Goal: Task Accomplishment & Management: Manage account settings

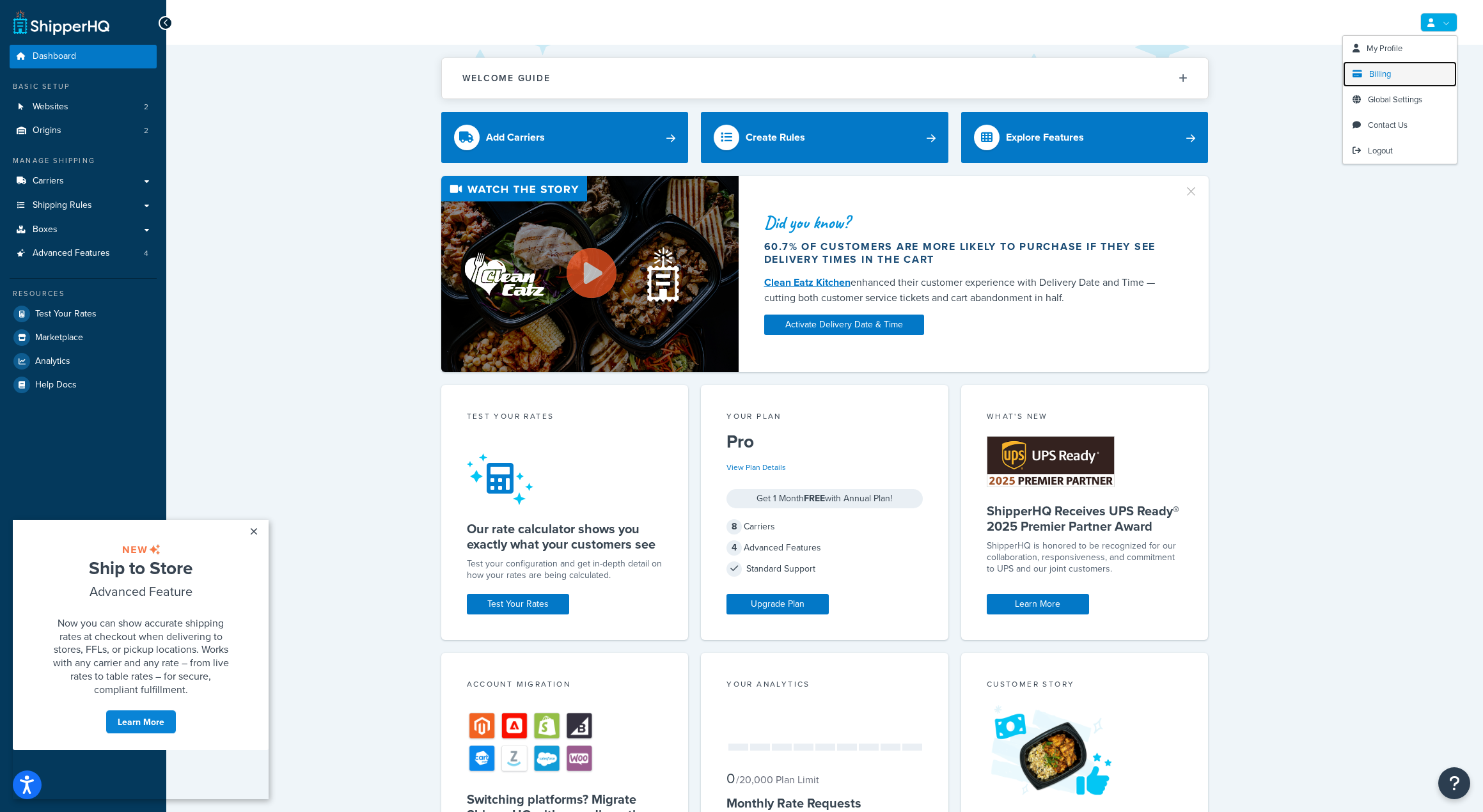
click at [1395, 75] on link "Billing" at bounding box center [1400, 74] width 114 height 26
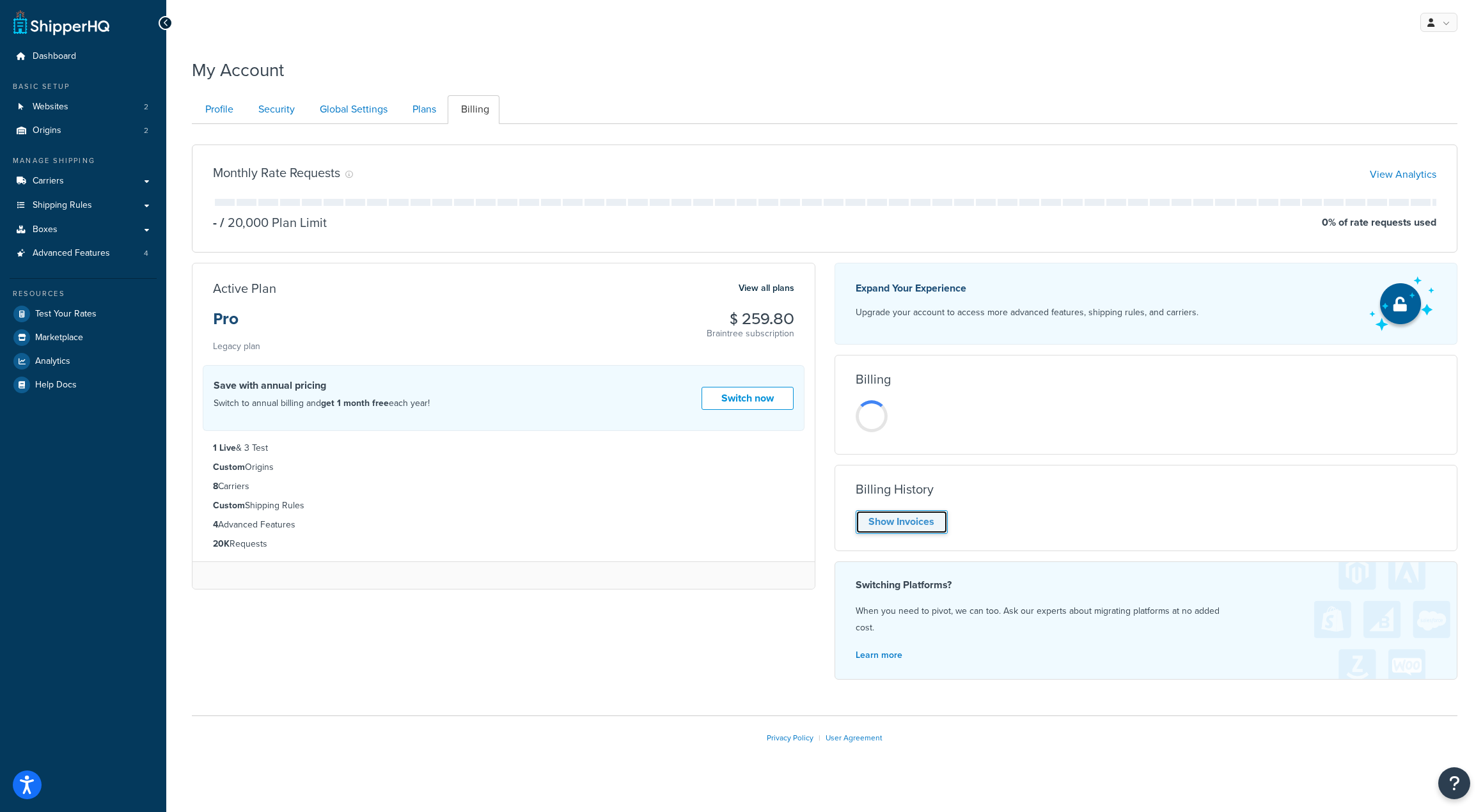
click at [919, 519] on link "Show Invoices" at bounding box center [902, 522] width 92 height 23
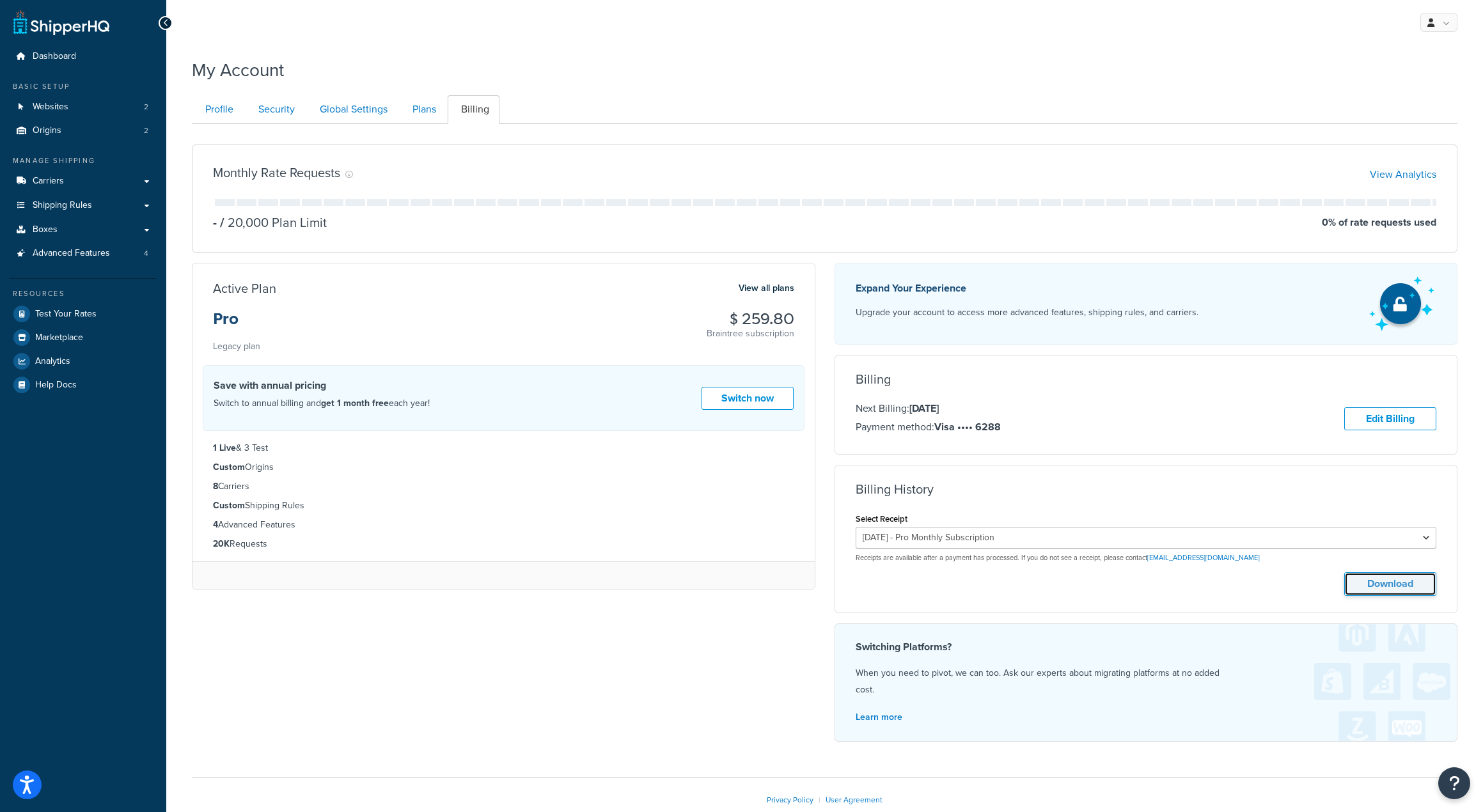
click at [1381, 594] on button "Download" at bounding box center [1390, 584] width 92 height 23
